Goal: Information Seeking & Learning: Learn about a topic

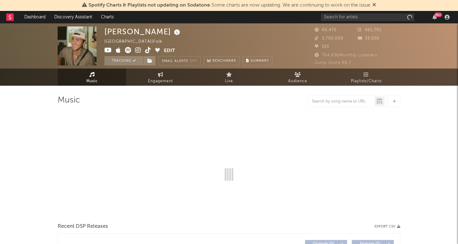
select select "6m"
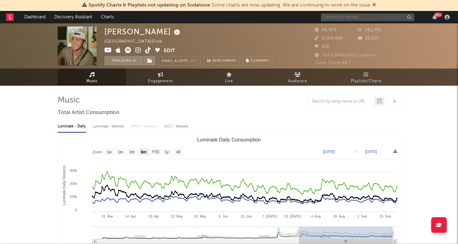
click at [341, 17] on input "text" at bounding box center [367, 17] width 93 height 8
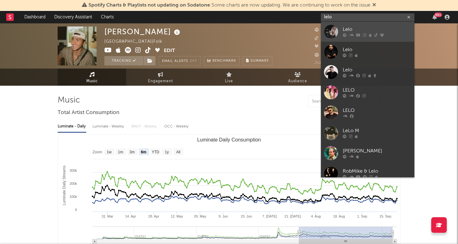
type input "lelo"
click at [351, 28] on div "Lelo" at bounding box center [377, 29] width 69 height 7
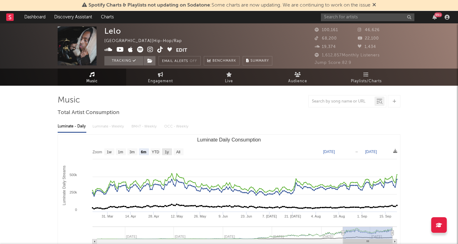
click at [167, 153] on text "1y" at bounding box center [167, 152] width 4 height 4
select select "1y"
type input "[DATE]"
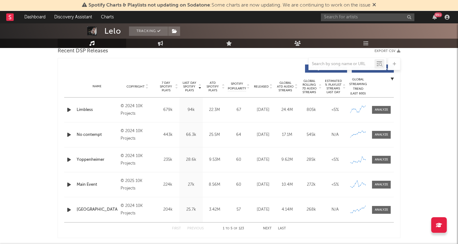
scroll to position [224, 0]
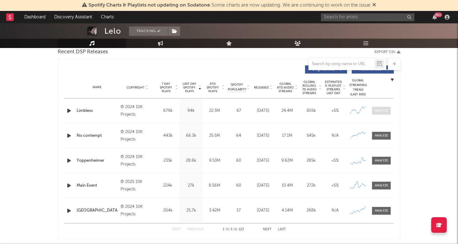
click at [378, 112] on div at bounding box center [381, 110] width 13 height 5
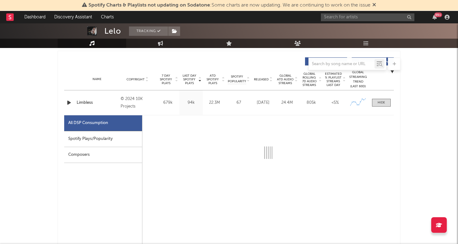
select select "6m"
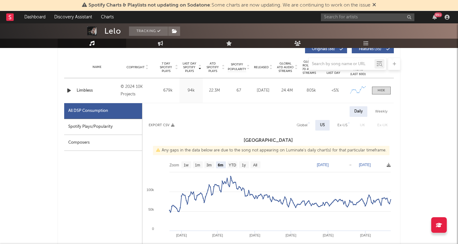
scroll to position [257, 0]
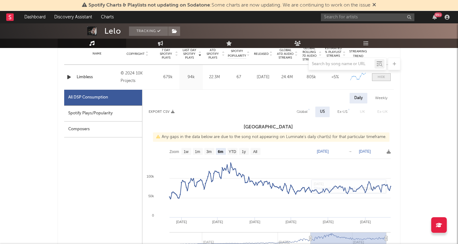
click at [383, 75] on div at bounding box center [380, 77] width 7 height 5
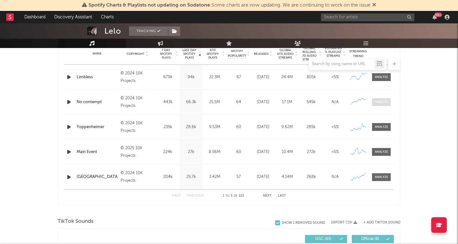
click at [381, 105] on span at bounding box center [381, 102] width 19 height 8
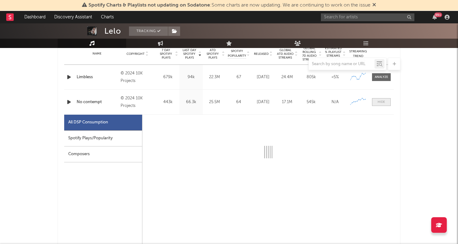
select select "6m"
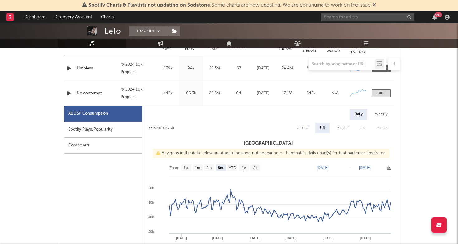
scroll to position [266, 0]
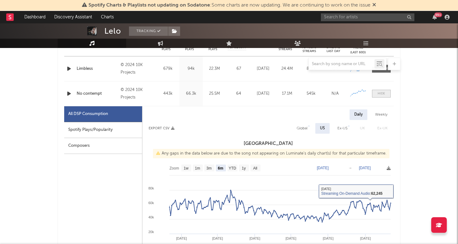
click at [381, 95] on div at bounding box center [380, 93] width 7 height 5
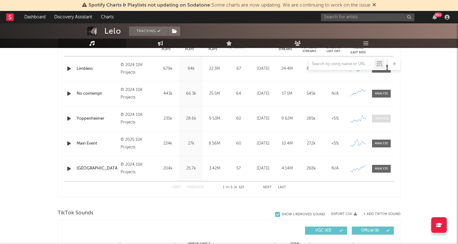
click at [381, 119] on div at bounding box center [381, 118] width 13 height 5
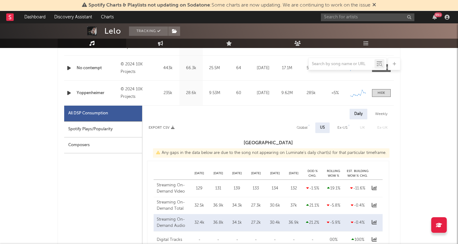
scroll to position [293, 0]
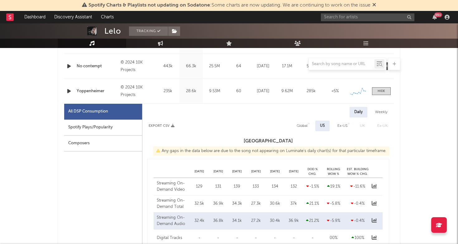
select select "6m"
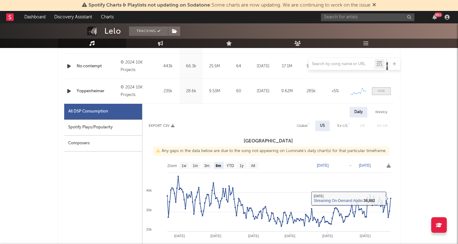
click at [379, 91] on div at bounding box center [380, 91] width 7 height 5
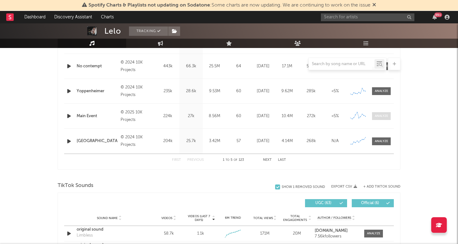
click at [380, 119] on span at bounding box center [381, 116] width 19 height 8
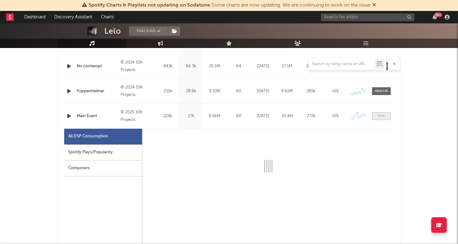
select select "6m"
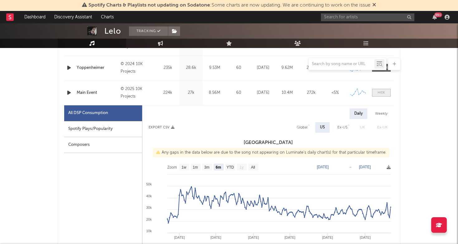
scroll to position [317, 0]
click at [382, 92] on div at bounding box center [380, 92] width 7 height 5
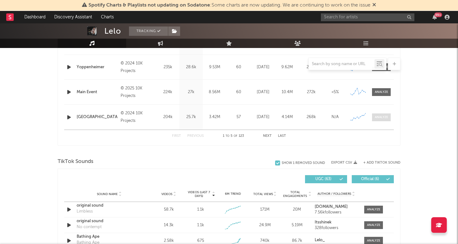
click at [374, 120] on span at bounding box center [381, 117] width 19 height 8
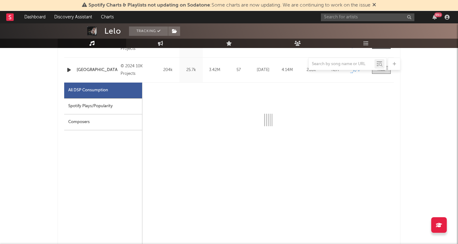
select select "6m"
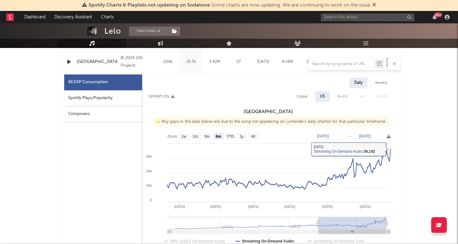
scroll to position [367, 0]
